Goal: Information Seeking & Learning: Learn about a topic

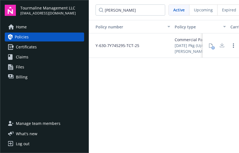
click at [17, 28] on span "Home" at bounding box center [21, 27] width 11 height 9
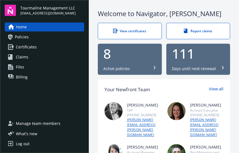
click at [25, 35] on span "Policies" at bounding box center [22, 37] width 14 height 9
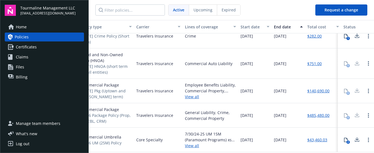
scroll to position [83, 98]
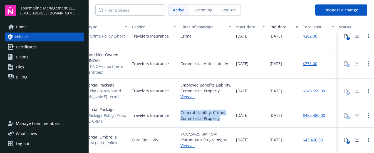
drag, startPoint x: 221, startPoint y: 115, endPoint x: 178, endPoint y: 104, distance: 44.5
click at [178, 104] on div "General Liability, Crime, Commercial Property" at bounding box center [206, 115] width 56 height 24
copy div "General Liability, Crime, Commercial Property"
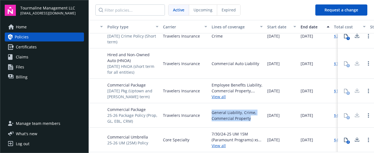
scroll to position [83, 0]
